Goal: Transaction & Acquisition: Book appointment/travel/reservation

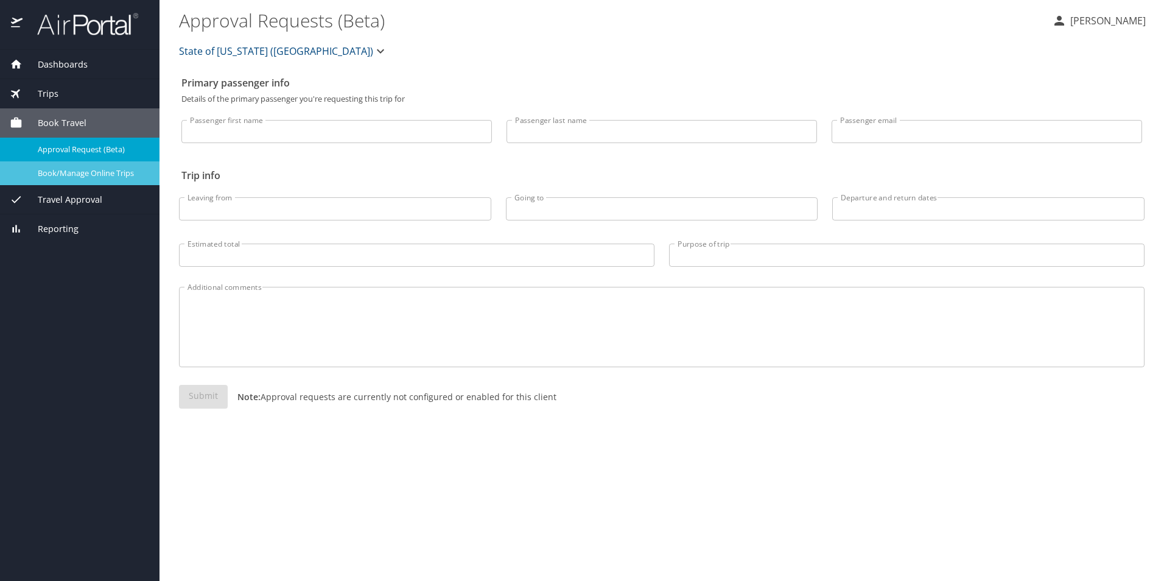
click at [79, 172] on span "Book/Manage Online Trips" at bounding box center [91, 173] width 107 height 12
click at [55, 89] on span "Trips" at bounding box center [41, 93] width 36 height 13
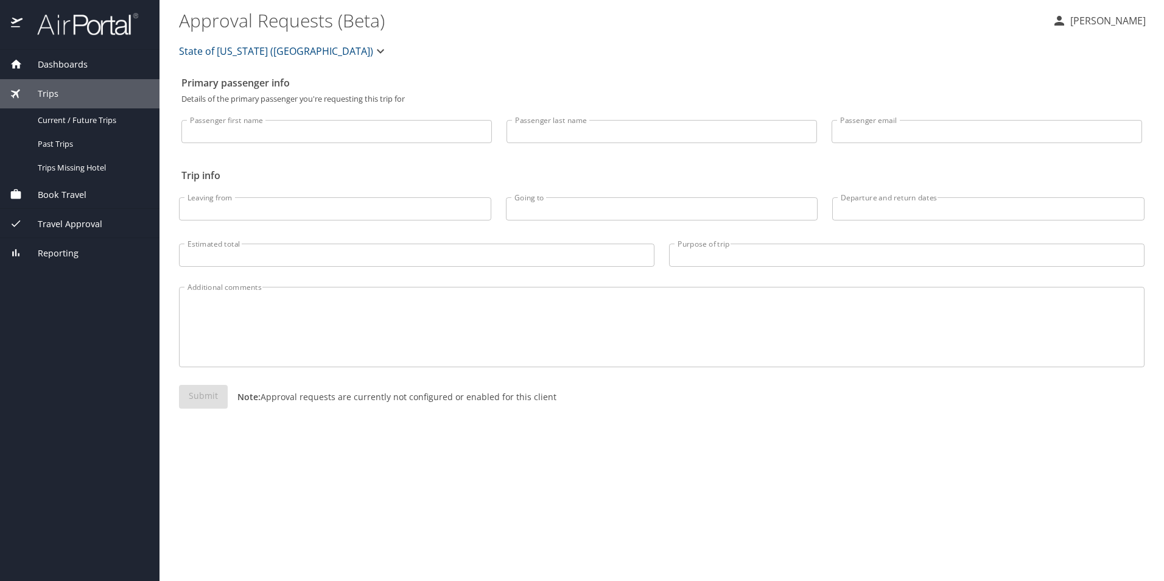
click at [79, 63] on span "Dashboards" at bounding box center [55, 64] width 65 height 13
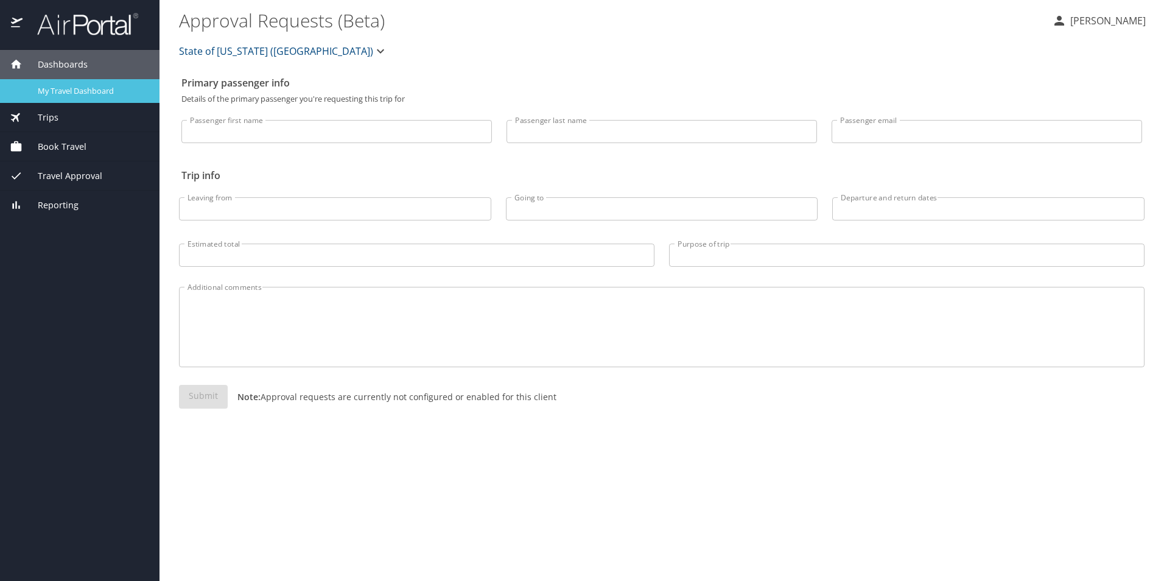
click at [68, 89] on span "My Travel Dashboard" at bounding box center [91, 91] width 107 height 12
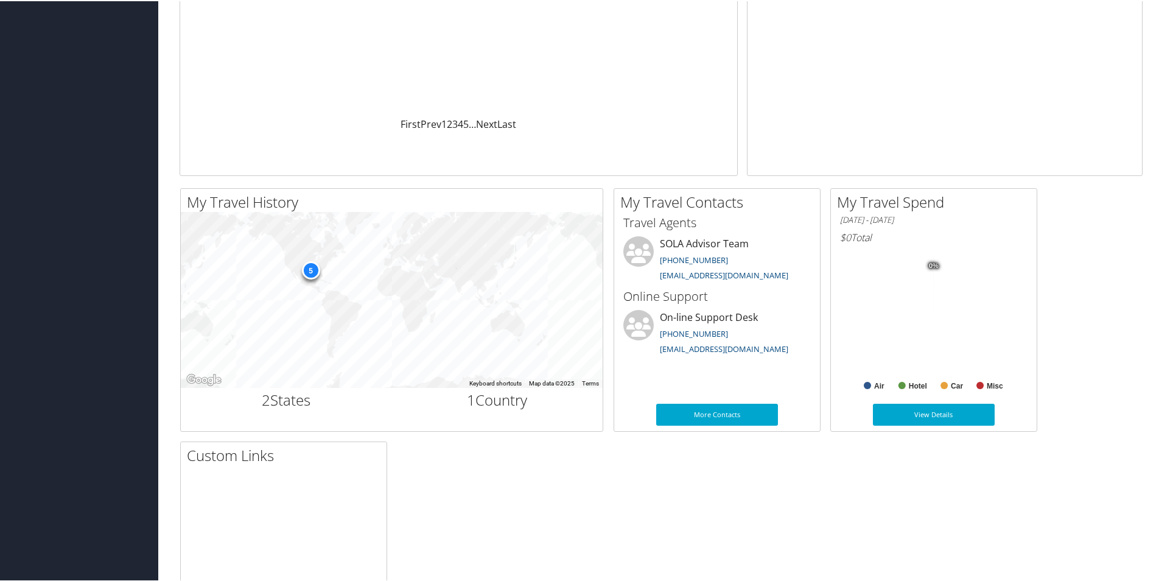
scroll to position [47, 0]
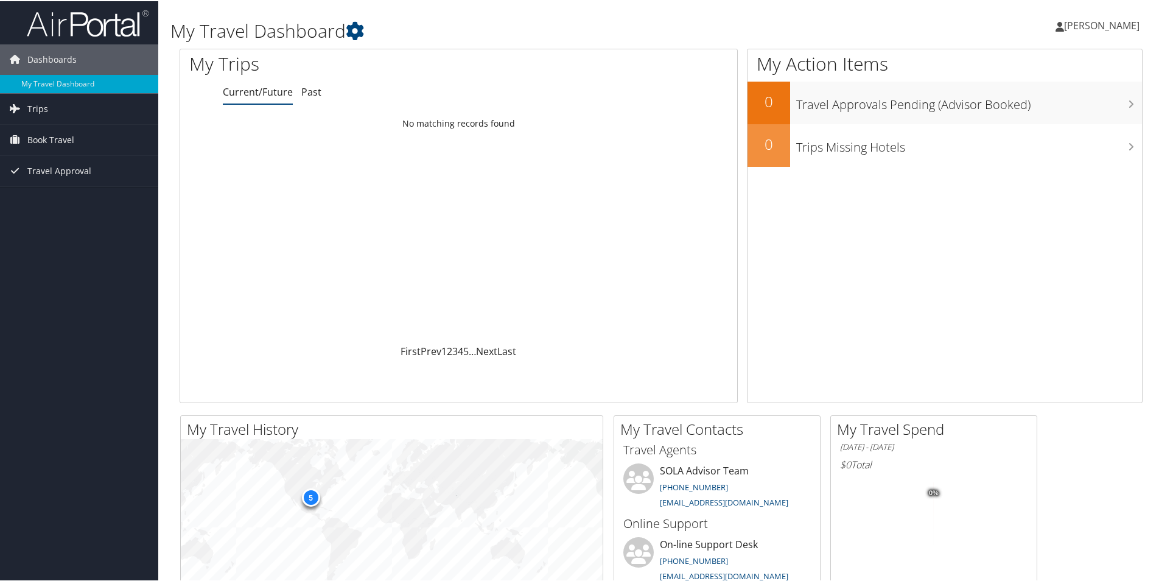
click at [1064, 24] on span "[PERSON_NAME]" at bounding box center [1101, 24] width 75 height 13
drag, startPoint x: 675, startPoint y: 318, endPoint x: 668, endPoint y: 318, distance: 6.1
click at [670, 318] on div "Loading... No matching records found" at bounding box center [458, 226] width 557 height 231
click at [56, 164] on span "Travel Approval" at bounding box center [59, 170] width 64 height 30
click at [34, 136] on span "Book Travel" at bounding box center [50, 139] width 47 height 30
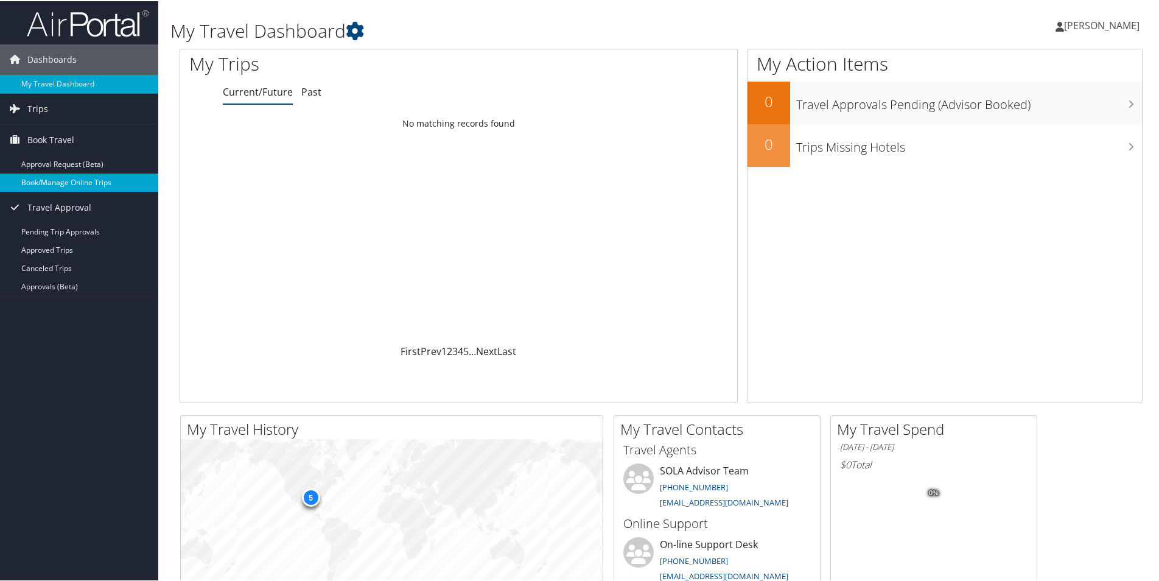
click at [49, 180] on link "Book/Manage Online Trips" at bounding box center [79, 181] width 158 height 18
click at [70, 180] on link "Book/Manage Online Trips" at bounding box center [79, 181] width 158 height 18
click at [1064, 21] on span "[PERSON_NAME]" at bounding box center [1101, 24] width 75 height 13
click at [1028, 194] on link "Sign Out" at bounding box center [1070, 198] width 136 height 21
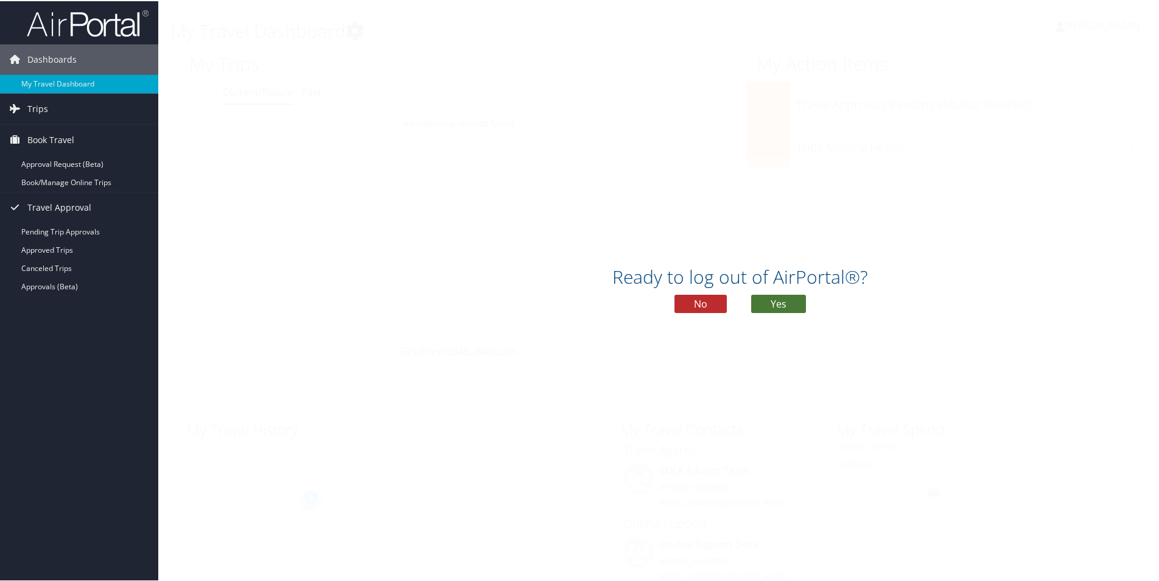
click at [782, 303] on button "Yes" at bounding box center [778, 302] width 55 height 18
